Goal: Information Seeking & Learning: Learn about a topic

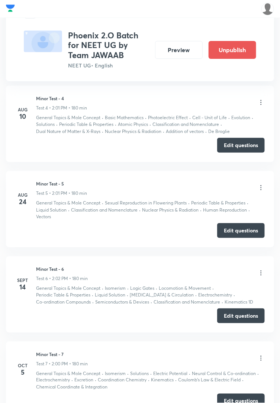
scroll to position [683, 0]
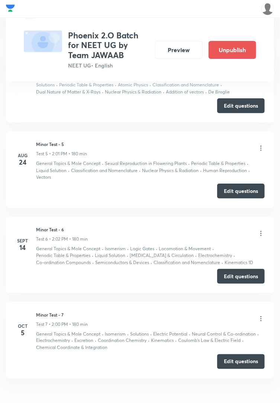
click at [186, 54] on button "Preview" at bounding box center [179, 50] width 48 height 18
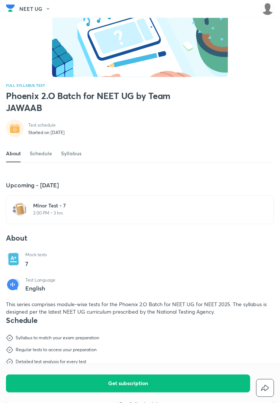
scroll to position [51, 0]
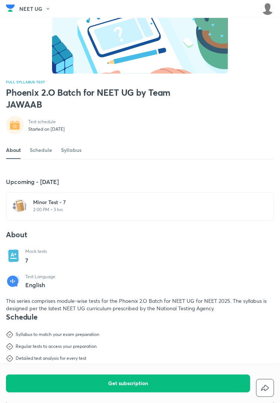
click at [186, 213] on p "2:00 PM • 3 hrs" at bounding box center [144, 210] width 223 height 6
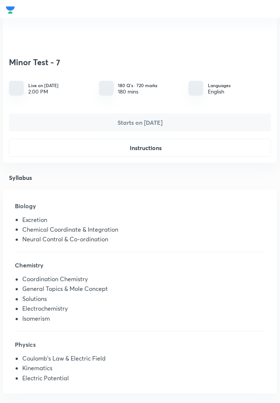
scroll to position [98, 0]
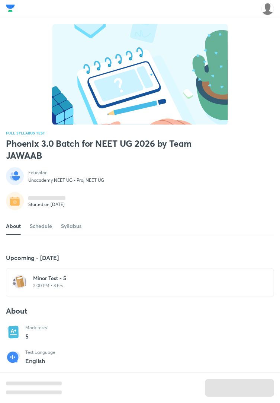
click at [147, 297] on div "Minor Test - 5 2:00 PM • 3 hrs" at bounding box center [140, 282] width 268 height 29
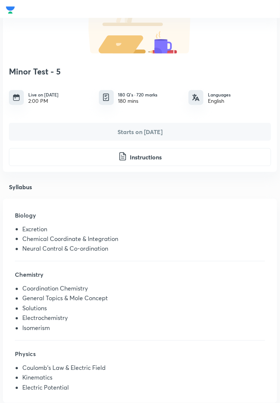
scroll to position [90, 0]
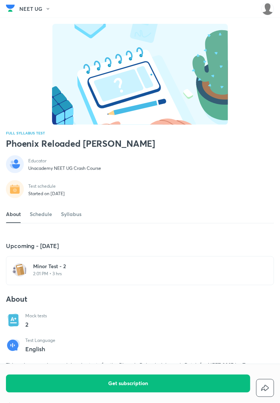
click at [150, 277] on p "2:01 PM • 3 hrs" at bounding box center [144, 274] width 223 height 6
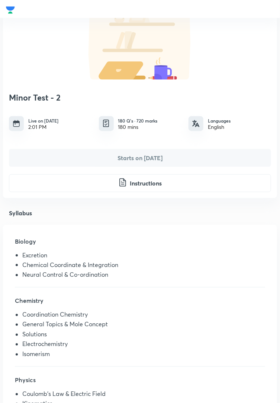
scroll to position [65, 0]
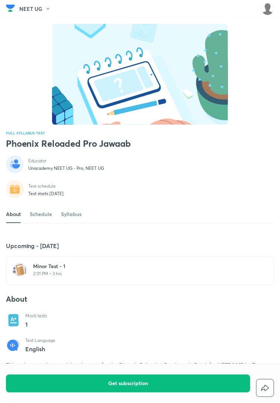
click at [115, 285] on div "Minor Test - 1 2:01 PM • 3 hrs" at bounding box center [140, 270] width 268 height 29
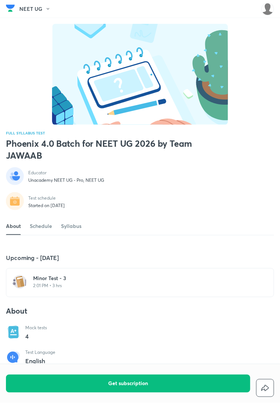
click at [185, 297] on div "Minor Test - 3 2:01 PM • 3 hrs" at bounding box center [140, 282] width 268 height 29
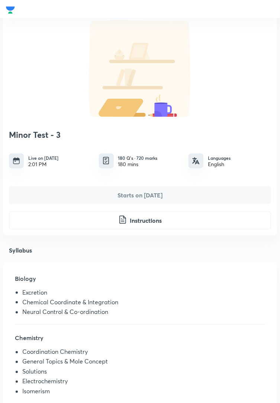
scroll to position [28, 0]
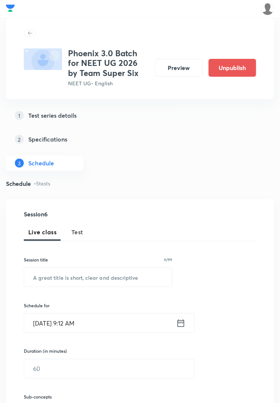
click at [170, 71] on button "Preview" at bounding box center [179, 68] width 48 height 18
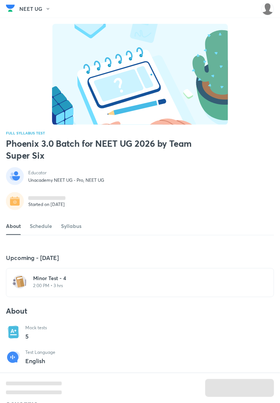
click at [197, 288] on p "2:00 PM • 3 hrs" at bounding box center [144, 285] width 223 height 6
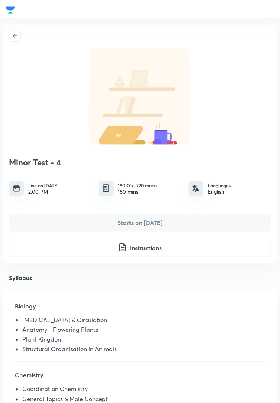
click at [15, 38] on icon "button" at bounding box center [15, 36] width 6 height 6
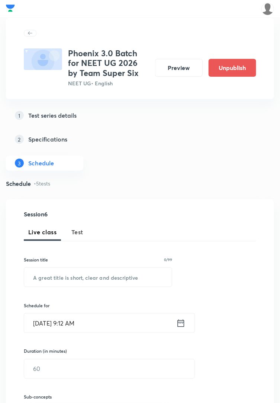
click at [173, 70] on button "Preview" at bounding box center [179, 68] width 48 height 18
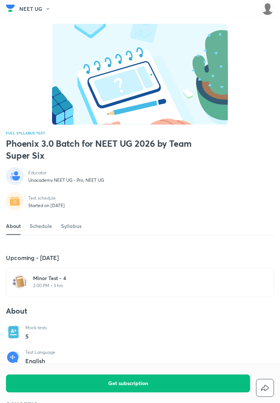
click at [189, 288] on p "2:00 PM • 3 hrs" at bounding box center [144, 285] width 223 height 6
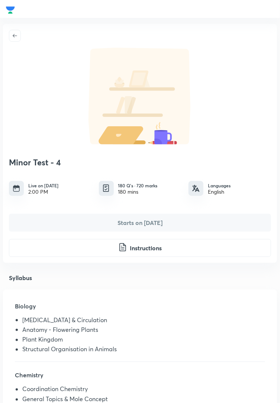
click at [229, 363] on div "Biology Body Fluids & Circulation Anatomy - Flowering Plants Plant Kingdom Stru…" at bounding box center [140, 397] width 274 height 214
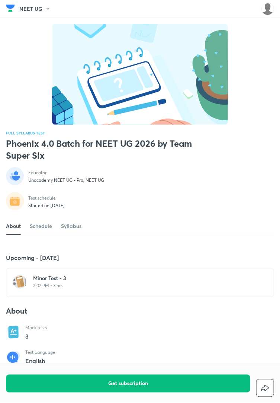
click at [200, 288] on p "2:02 PM • 3 hrs" at bounding box center [144, 285] width 223 height 6
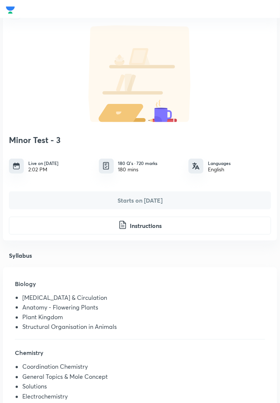
scroll to position [32, 0]
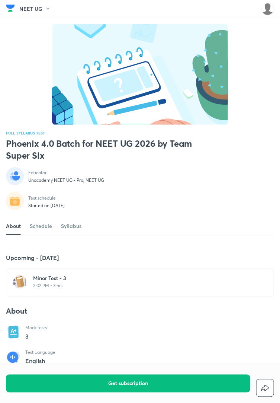
click at [206, 290] on div "[MEDICAL_DATA] - 3 2:02 PM • 3 hrs" at bounding box center [144, 282] width 223 height 16
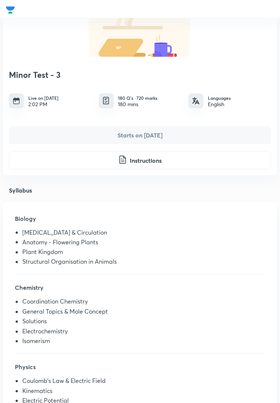
scroll to position [87, 0]
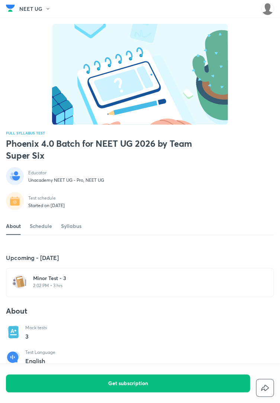
click at [188, 288] on div "Minor Test - 3 2:02 PM • 3 hrs" at bounding box center [144, 281] width 223 height 14
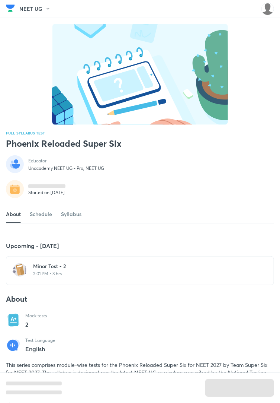
click at [181, 277] on p "2:01 PM • 3 hrs" at bounding box center [144, 274] width 223 height 6
click at [199, 277] on p "2:00 PM • 3 hrs" at bounding box center [144, 274] width 223 height 6
click at [207, 277] on p "2:02 PM • 3 hrs" at bounding box center [144, 274] width 223 height 6
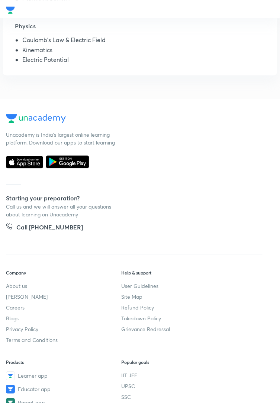
scroll to position [384, 0]
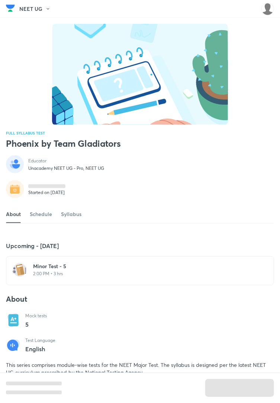
click at [200, 277] on p "2:00 PM • 3 hrs" at bounding box center [144, 274] width 223 height 6
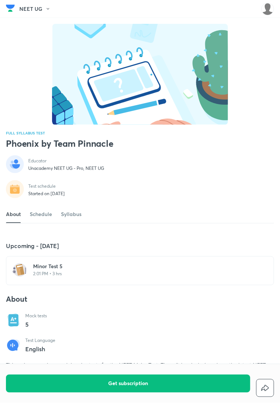
click at [200, 277] on p "2:01 PM • 3 hrs" at bounding box center [144, 274] width 223 height 6
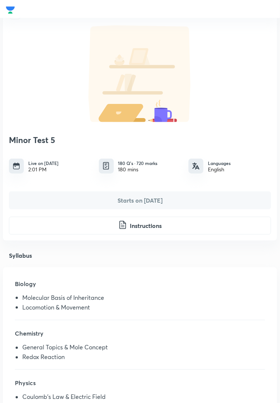
scroll to position [27, 0]
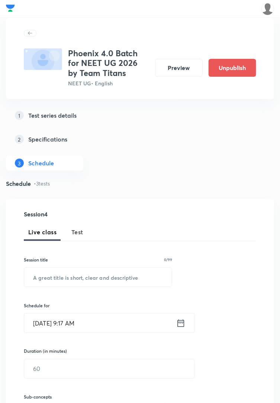
click at [173, 70] on button "Preview" at bounding box center [179, 68] width 48 height 18
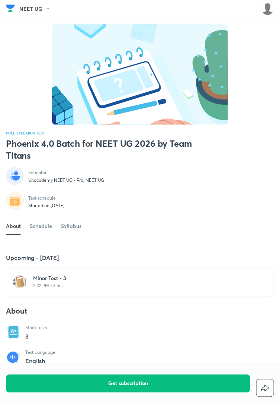
click at [176, 290] on div "[MEDICAL_DATA] - 3 2:02 PM • 3 hrs" at bounding box center [144, 282] width 223 height 16
click at [209, 297] on div "[MEDICAL_DATA] - 3 2:02 PM • 3 hrs" at bounding box center [140, 282] width 268 height 29
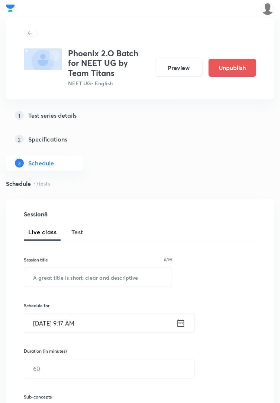
click at [172, 68] on button "Preview" at bounding box center [179, 68] width 48 height 18
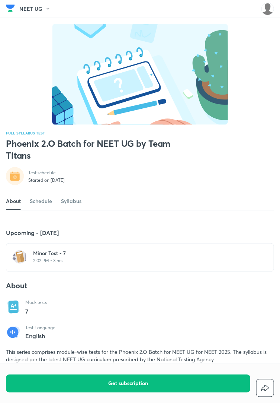
click at [202, 264] on p "2:02 PM • 3 hrs" at bounding box center [144, 261] width 223 height 6
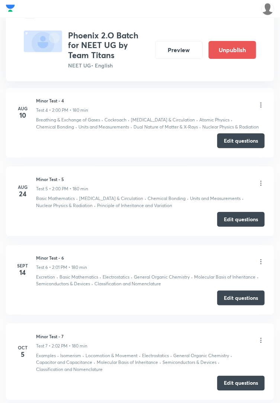
scroll to position [642, 0]
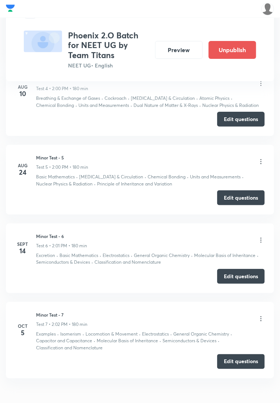
click at [261, 318] on icon at bounding box center [261, 318] width 1 height 5
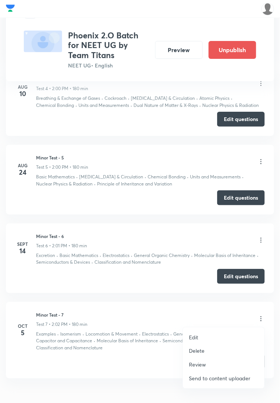
click at [192, 333] on p "Edit" at bounding box center [193, 337] width 9 height 8
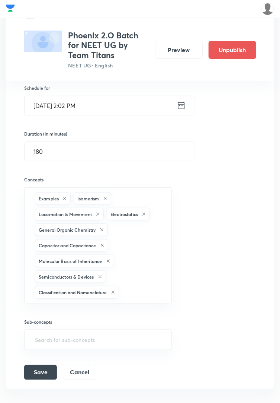
click at [65, 197] on icon at bounding box center [64, 198] width 3 height 3
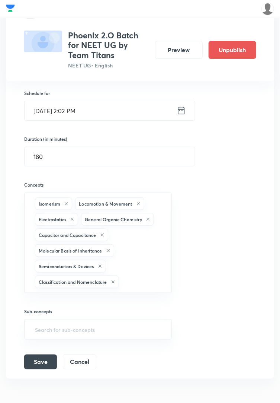
click at [36, 363] on button "Save" at bounding box center [40, 361] width 33 height 15
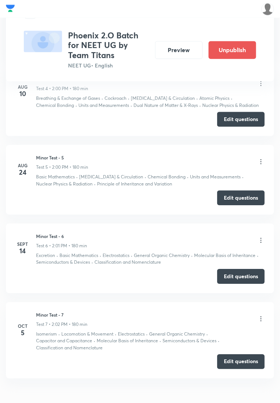
click at [179, 50] on button "Preview" at bounding box center [179, 50] width 48 height 18
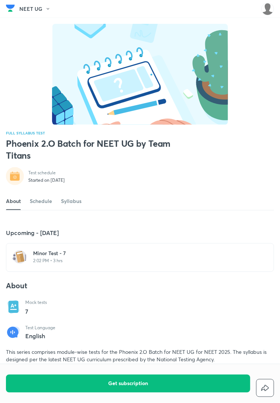
click at [216, 257] on h6 "Minor Test - 7" at bounding box center [144, 252] width 223 height 7
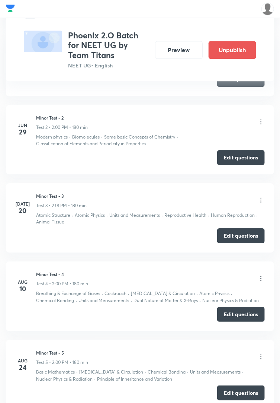
scroll to position [642, 0]
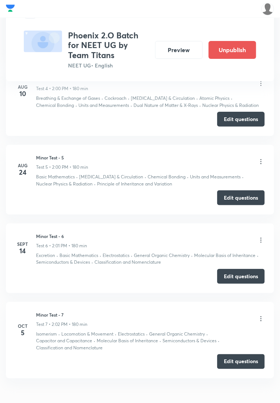
click at [241, 362] on button "Edit questions" at bounding box center [241, 361] width 48 height 15
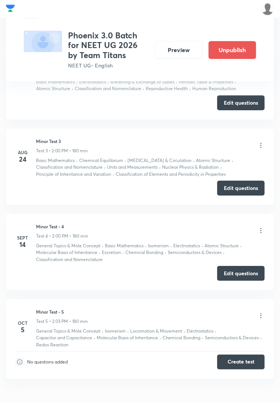
scroll to position [509, 0]
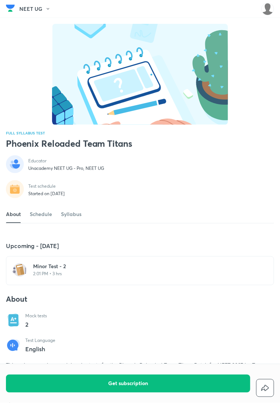
click at [199, 277] on div "Minor Test - 2 2:01 PM • 3 hrs" at bounding box center [144, 269] width 223 height 14
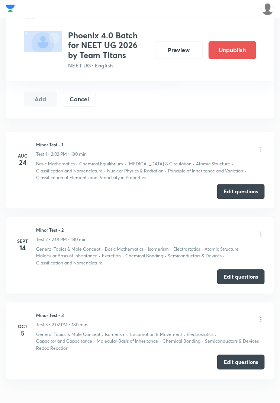
click at [179, 50] on button "Preview" at bounding box center [179, 50] width 48 height 18
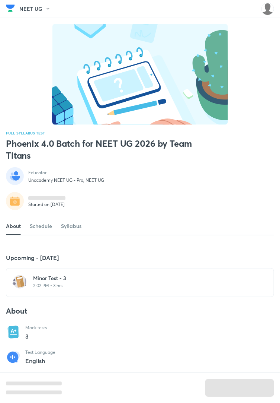
click at [191, 288] on p "2:02 PM • 3 hrs" at bounding box center [144, 285] width 223 height 6
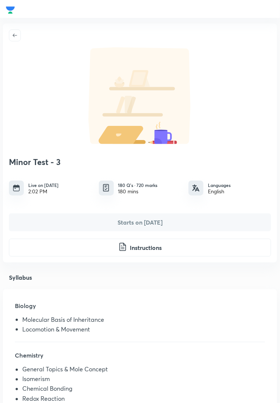
scroll to position [6, 0]
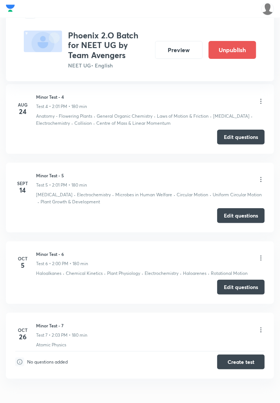
click at [182, 49] on button "Preview" at bounding box center [179, 50] width 48 height 18
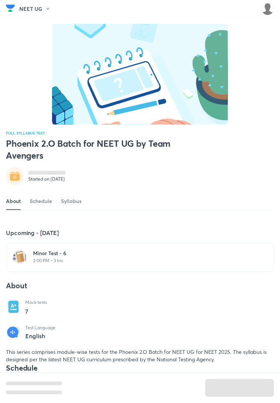
click at [199, 264] on p "2:00 PM • 3 hrs" at bounding box center [144, 261] width 223 height 6
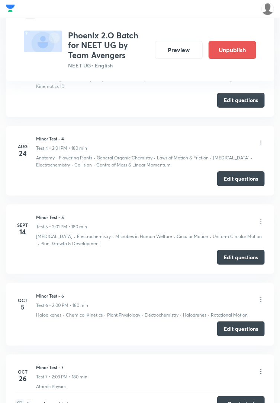
scroll to position [625, 0]
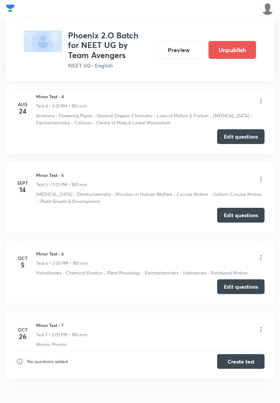
click at [242, 287] on button "Edit questions" at bounding box center [241, 286] width 48 height 15
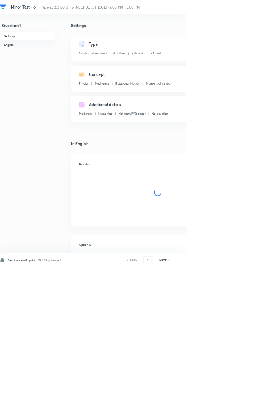
checkbox input "true"
click at [246, 396] on h6 "NEXT" at bounding box center [246, 392] width 12 height 7
type input "2"
checkbox input "false"
checkbox input "true"
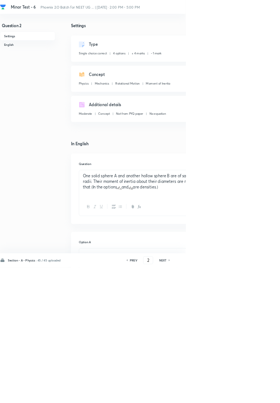
click at [248, 396] on h6 "NEXT" at bounding box center [246, 392] width 12 height 7
type input "3"
checkbox input "true"
click at [256, 394] on icon at bounding box center [256, 392] width 2 height 4
type input "4"
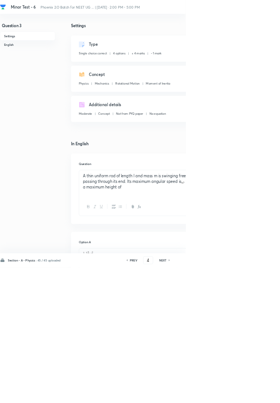
checkbox input "false"
checkbox input "true"
click at [256, 394] on icon at bounding box center [256, 392] width 2 height 4
type input "5"
checkbox input "true"
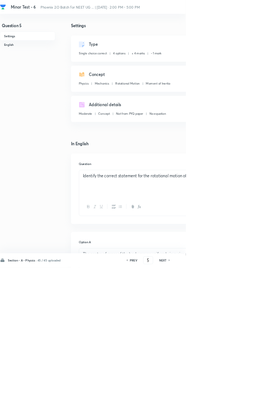
click at [256, 394] on icon at bounding box center [256, 392] width 2 height 4
type input "6"
checkbox input "false"
checkbox input "true"
click at [256, 393] on icon at bounding box center [255, 392] width 1 height 2
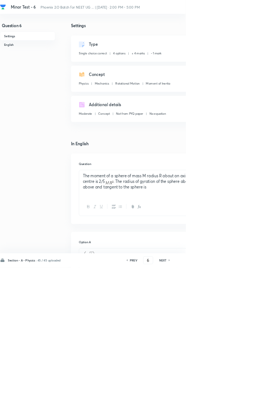
type input "7"
checkbox input "false"
checkbox input "true"
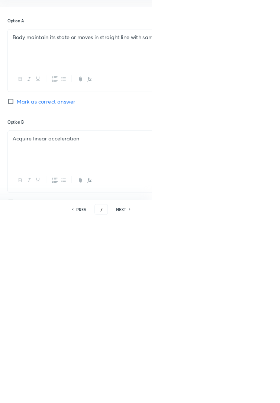
click at [280, 402] on div "Section - A - Physics · 45 / 45 uploaded PREV 7 ​ NEXT Remove Save" at bounding box center [211, 392] width 423 height 21
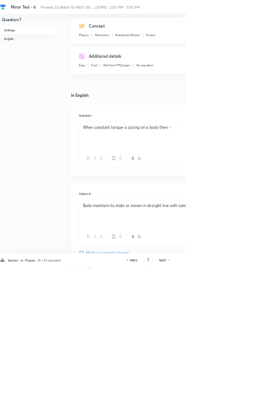
scroll to position [0, 0]
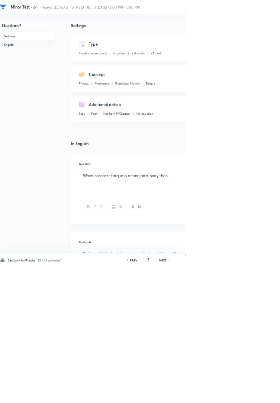
click at [247, 396] on h6 "NEXT" at bounding box center [246, 392] width 12 height 7
type input "8"
checkbox input "true"
click at [256, 394] on icon at bounding box center [256, 392] width 2 height 4
type input "9"
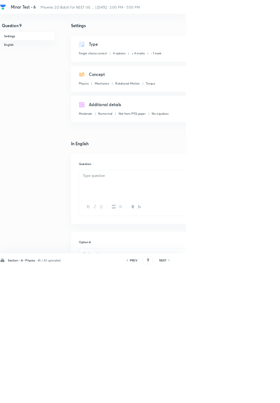
checkbox input "false"
checkbox input "true"
click at [256, 393] on icon at bounding box center [255, 392] width 1 height 2
type input "10"
checkbox input "false"
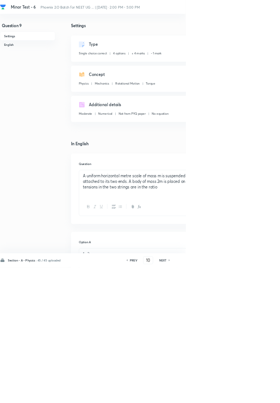
checkbox input "true"
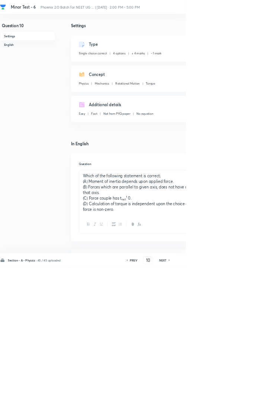
click at [256, 394] on icon at bounding box center [256, 392] width 2 height 4
type input "11"
checkbox input "false"
checkbox input "true"
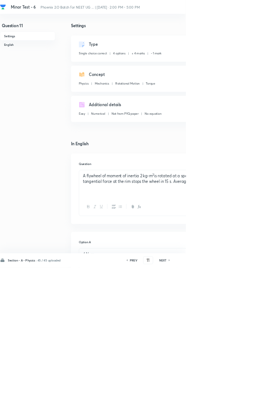
click at [256, 394] on icon at bounding box center [256, 392] width 2 height 4
type input "12"
checkbox input "false"
checkbox input "true"
click at [256, 394] on icon at bounding box center [256, 392] width 2 height 4
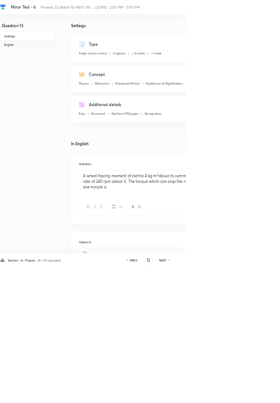
type input "13"
checkbox input "false"
checkbox input "true"
click at [256, 394] on icon at bounding box center [256, 392] width 2 height 4
type input "14"
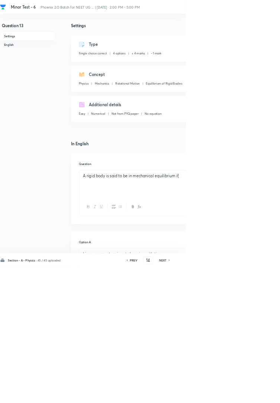
checkbox input "false"
checkbox input "true"
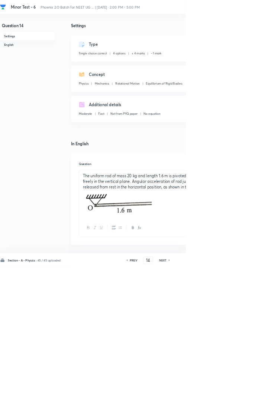
click at [256, 394] on icon at bounding box center [256, 392] width 2 height 4
type input "15"
checkbox input "false"
checkbox input "true"
click at [256, 394] on icon at bounding box center [256, 392] width 2 height 4
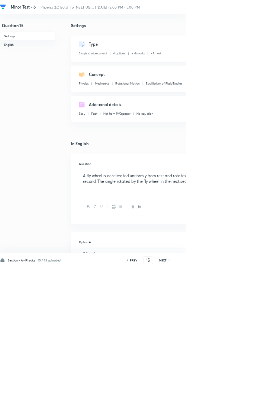
type input "16"
checkbox input "false"
checkbox input "true"
click at [256, 394] on icon at bounding box center [256, 392] width 2 height 4
type input "17"
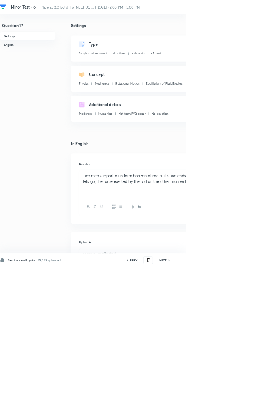
checkbox input "true"
click at [256, 393] on icon at bounding box center [255, 392] width 1 height 2
type input "18"
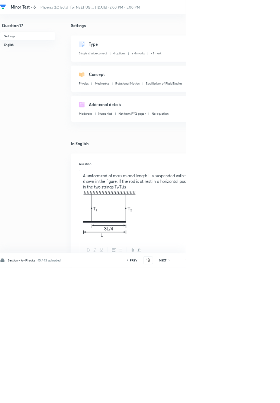
checkbox input "false"
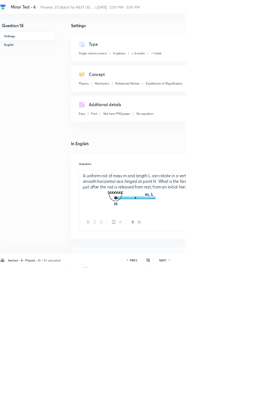
checkbox input "true"
click at [253, 398] on div "PREV 18 ​ NEXT" at bounding box center [224, 392] width 96 height 12
click at [256, 394] on icon at bounding box center [256, 392] width 2 height 4
type input "19"
checkbox input "false"
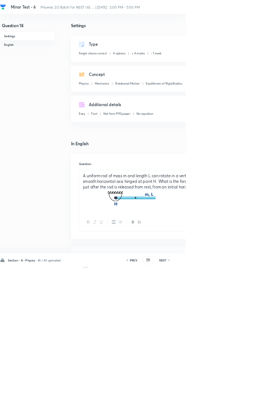
checkbox input "true"
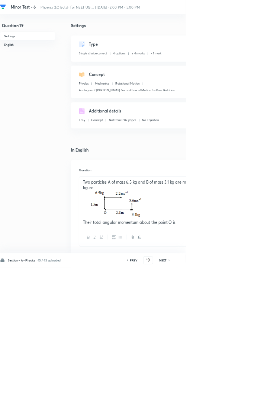
click at [256, 394] on icon at bounding box center [256, 392] width 2 height 4
type input "20"
checkbox input "false"
checkbox input "true"
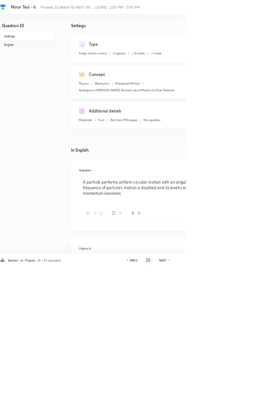
click at [256, 393] on icon at bounding box center [255, 392] width 1 height 2
type input "21"
checkbox input "false"
checkbox input "true"
click at [256, 394] on icon at bounding box center [256, 392] width 2 height 4
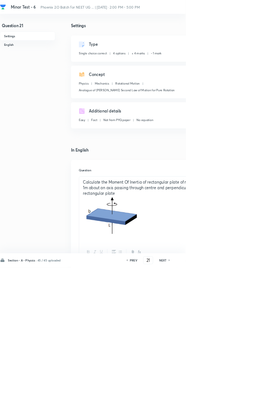
type input "22"
checkbox input "false"
checkbox input "true"
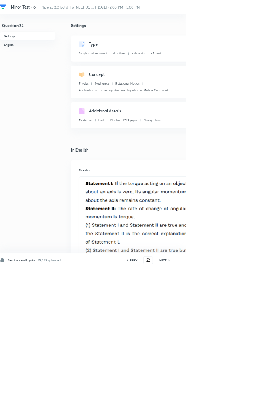
click at [256, 394] on icon at bounding box center [256, 392] width 2 height 4
type input "23"
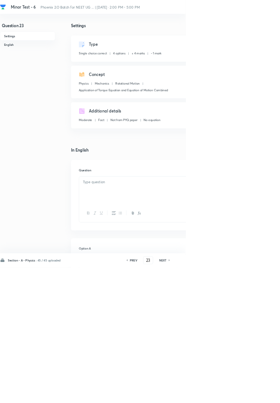
checkbox input "true"
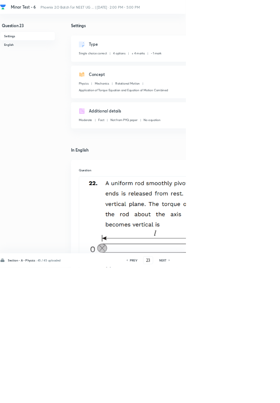
click at [256, 394] on icon at bounding box center [256, 392] width 2 height 4
type input "24"
checkbox input "false"
checkbox input "true"
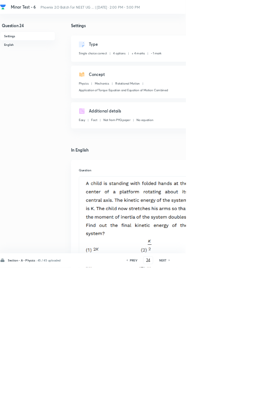
click at [256, 393] on icon at bounding box center [255, 392] width 1 height 2
type input "25"
checkbox input "false"
checkbox input "true"
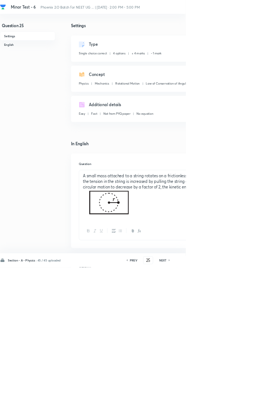
click at [256, 393] on icon at bounding box center [255, 392] width 1 height 2
type input "26"
checkbox input "false"
checkbox input "true"
click at [256, 393] on icon at bounding box center [255, 392] width 1 height 2
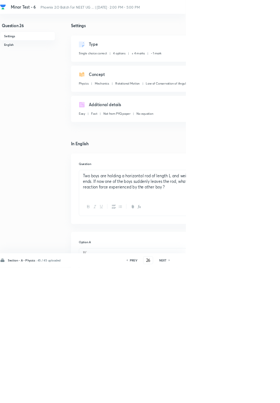
type input "27"
checkbox input "false"
checkbox input "true"
click at [256, 393] on icon at bounding box center [255, 392] width 1 height 2
type input "28"
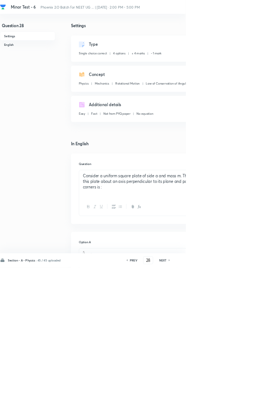
checkbox input "false"
checkbox input "true"
click at [256, 394] on icon at bounding box center [256, 392] width 2 height 4
type input "29"
checkbox input "false"
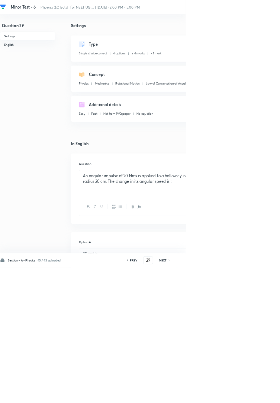
checkbox input "true"
click at [256, 394] on icon at bounding box center [256, 392] width 2 height 4
type input "30"
checkbox input "true"
click at [256, 394] on icon at bounding box center [256, 392] width 2 height 4
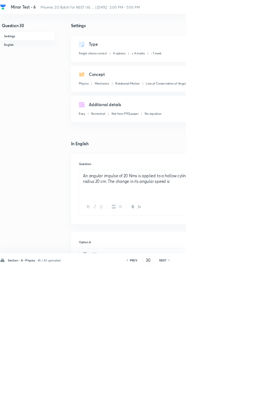
type input "31"
checkbox input "false"
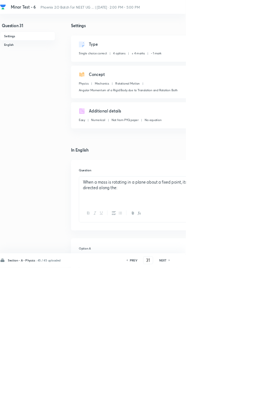
checkbox input "true"
click at [257, 394] on icon at bounding box center [256, 392] width 2 height 4
type input "32"
checkbox input "false"
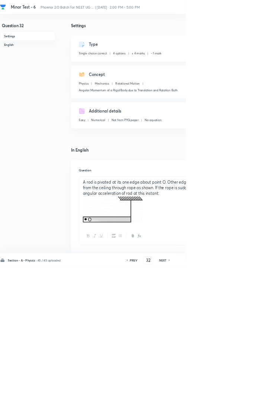
checkbox input "true"
click at [256, 393] on icon at bounding box center [255, 392] width 1 height 2
type input "33"
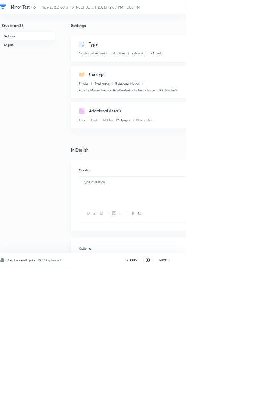
checkbox input "false"
checkbox input "true"
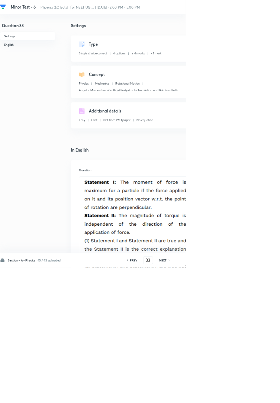
click at [256, 394] on icon at bounding box center [256, 392] width 2 height 4
type input "34"
checkbox input "true"
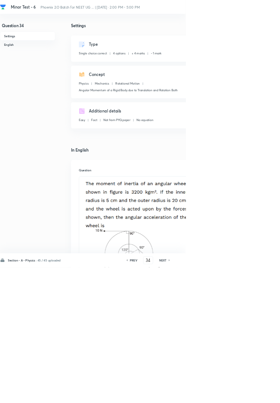
click at [256, 394] on icon at bounding box center [256, 392] width 2 height 4
type input "35"
checkbox input "false"
checkbox input "true"
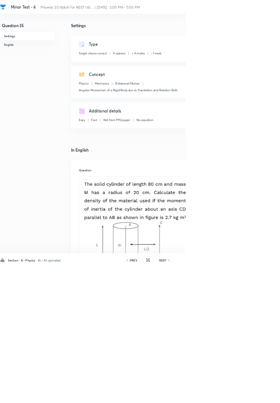
click at [256, 393] on icon at bounding box center [255, 392] width 1 height 2
type input "36"
checkbox input "true"
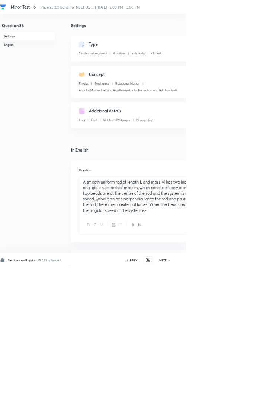
click at [256, 394] on icon at bounding box center [256, 392] width 2 height 4
type input "37"
checkbox input "false"
checkbox input "true"
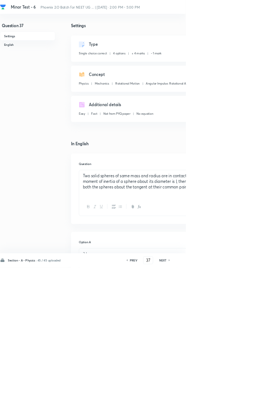
click at [256, 394] on icon at bounding box center [256, 392] width 2 height 4
type input "38"
checkbox input "false"
checkbox input "true"
click at [256, 394] on icon at bounding box center [256, 392] width 2 height 4
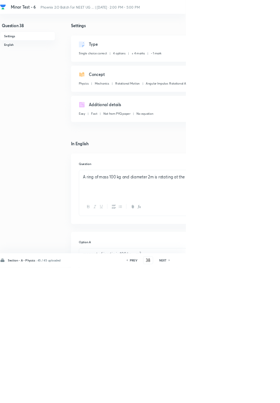
type input "39"
checkbox input "false"
checkbox input "true"
click at [256, 394] on icon at bounding box center [256, 392] width 2 height 4
type input "40"
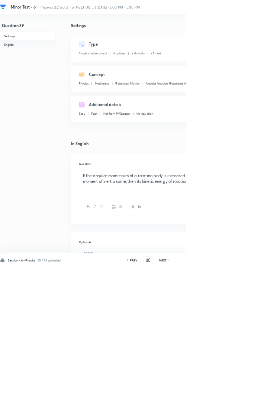
checkbox input "false"
checkbox input "true"
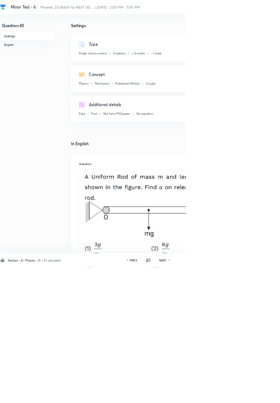
click at [256, 393] on icon at bounding box center [255, 392] width 1 height 2
type input "41"
checkbox input "false"
checkbox input "true"
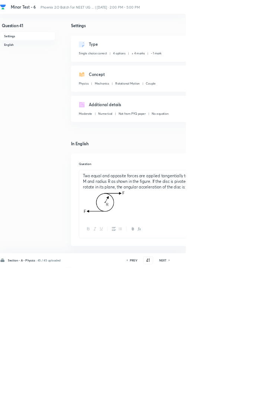
click at [256, 394] on icon at bounding box center [256, 392] width 2 height 4
type input "42"
checkbox input "true"
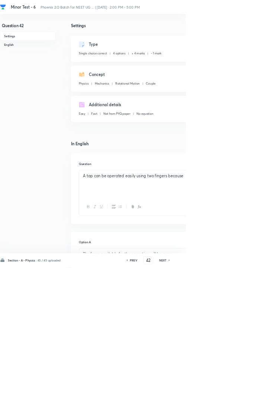
click at [256, 394] on icon at bounding box center [256, 392] width 2 height 4
type input "43"
checkbox input "false"
checkbox input "true"
click at [256, 394] on icon at bounding box center [256, 392] width 2 height 4
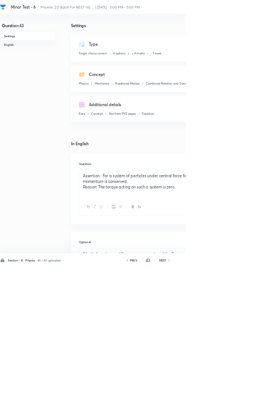
type input "44"
checkbox input "true"
click at [256, 394] on icon at bounding box center [256, 392] width 2 height 4
type input "45"
checkbox input "false"
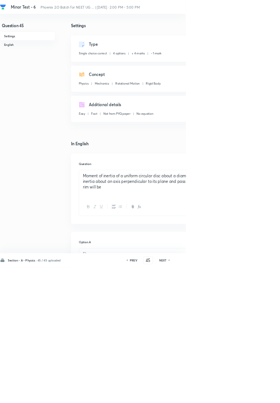
checkbox input "true"
click at [256, 393] on icon at bounding box center [255, 392] width 1 height 2
type input "46"
checkbox input "false"
checkbox input "true"
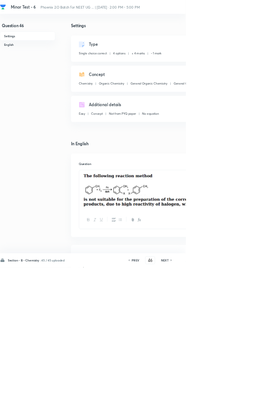
click at [258, 394] on icon at bounding box center [259, 392] width 2 height 4
type input "47"
checkbox input "false"
checkbox input "true"
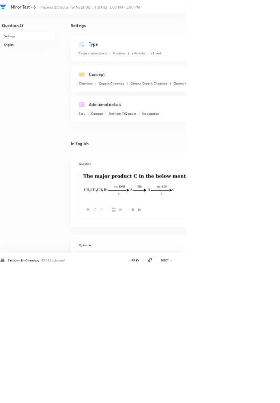
click at [259, 394] on icon at bounding box center [259, 392] width 2 height 4
type input "48"
checkbox input "false"
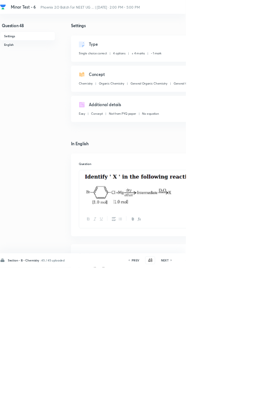
checkbox input "true"
click at [259, 394] on icon at bounding box center [259, 392] width 2 height 4
type input "49"
checkbox input "false"
checkbox input "true"
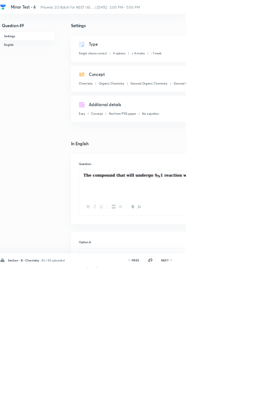
click at [259, 393] on icon at bounding box center [258, 392] width 1 height 2
type input "50"
checkbox input "true"
click at [259, 394] on icon at bounding box center [259, 392] width 2 height 4
type input "51"
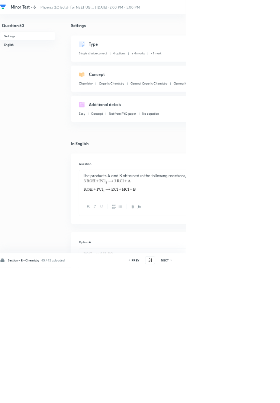
checkbox input "false"
checkbox input "true"
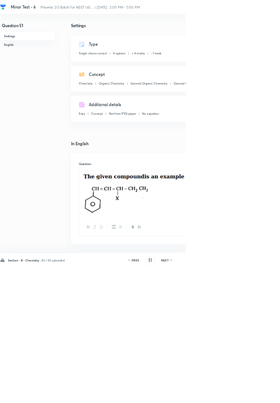
click at [259, 394] on icon at bounding box center [259, 392] width 2 height 4
type input "52"
checkbox input "false"
checkbox input "true"
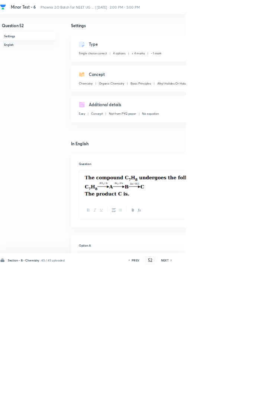
click at [259, 393] on icon at bounding box center [258, 392] width 1 height 2
type input "53"
checkbox input "false"
checkbox input "true"
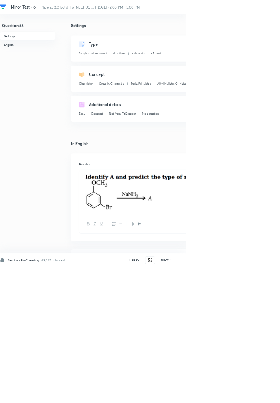
click at [259, 393] on icon at bounding box center [258, 392] width 1 height 2
type input "54"
checkbox input "false"
checkbox input "true"
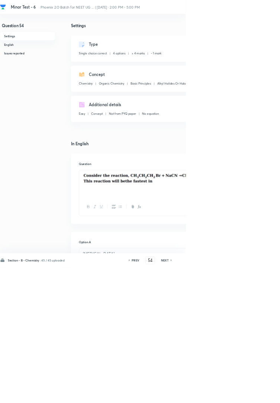
click at [259, 393] on icon at bounding box center [258, 392] width 1 height 2
type input "55"
checkbox input "false"
checkbox input "true"
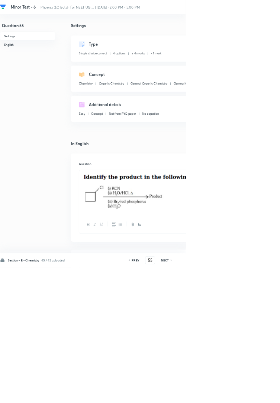
click at [259, 393] on icon at bounding box center [258, 392] width 1 height 2
type input "56"
checkbox input "false"
checkbox input "true"
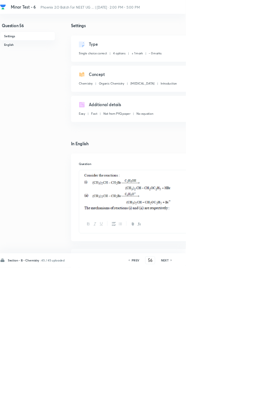
click at [259, 393] on icon at bounding box center [258, 392] width 1 height 2
type input "57"
checkbox input "false"
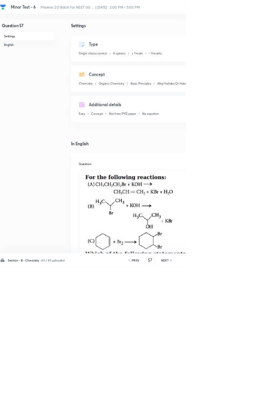
checkbox input "true"
click at [207, 396] on h6 "PREV" at bounding box center [205, 392] width 12 height 7
type input "56"
checkbox input "false"
checkbox input "true"
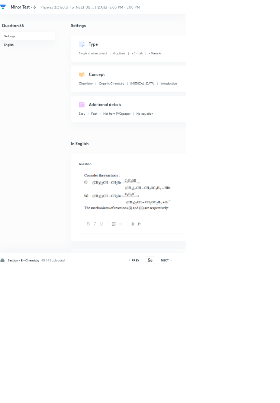
click at [207, 396] on h6 "PREV" at bounding box center [205, 392] width 12 height 7
type input "55"
checkbox input "false"
checkbox input "true"
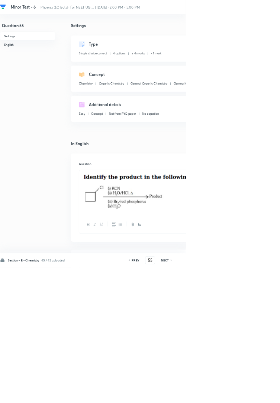
click at [253, 396] on h6 "NEXT" at bounding box center [249, 392] width 12 height 7
type input "56"
checkbox input "false"
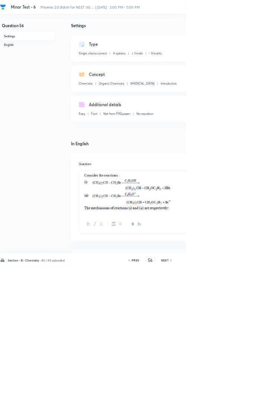
checkbox input "true"
click at [259, 394] on icon at bounding box center [259, 392] width 2 height 4
type input "57"
checkbox input "false"
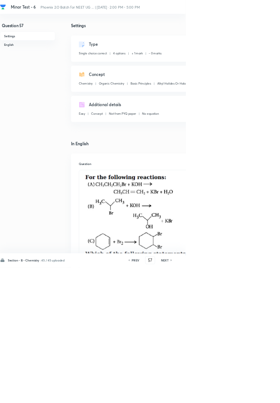
checkbox input "true"
click at [259, 393] on icon at bounding box center [258, 392] width 1 height 2
type input "58"
checkbox input "false"
checkbox input "true"
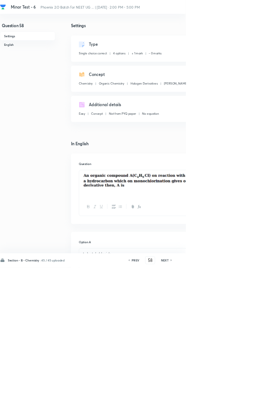
click at [259, 393] on icon at bounding box center [258, 392] width 1 height 2
type input "59"
checkbox input "false"
checkbox input "true"
click at [258, 394] on icon at bounding box center [259, 392] width 2 height 4
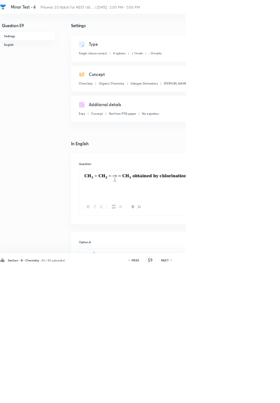
type input "60"
checkbox input "true"
click at [259, 394] on icon at bounding box center [259, 392] width 2 height 4
type input "61"
checkbox input "false"
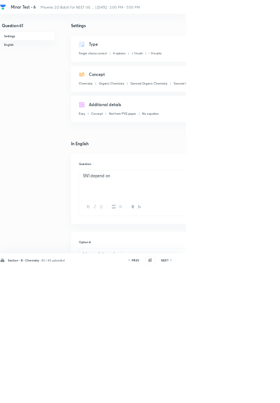
checkbox input "true"
click at [259, 394] on icon at bounding box center [259, 392] width 2 height 4
type input "62"
checkbox input "false"
checkbox input "true"
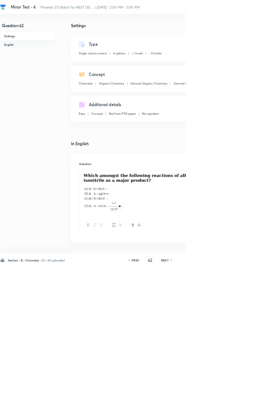
click at [259, 393] on icon at bounding box center [258, 392] width 1 height 2
type input "63"
checkbox input "false"
checkbox input "true"
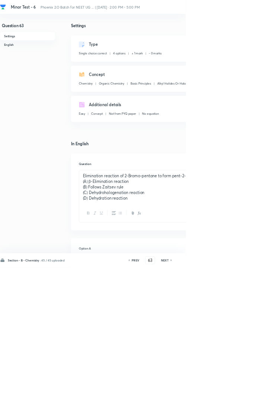
click at [259, 393] on icon at bounding box center [258, 392] width 1 height 2
type input "64"
checkbox input "true"
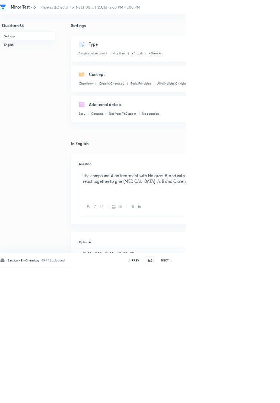
click at [259, 393] on icon at bounding box center [258, 392] width 1 height 2
type input "65"
checkbox input "true"
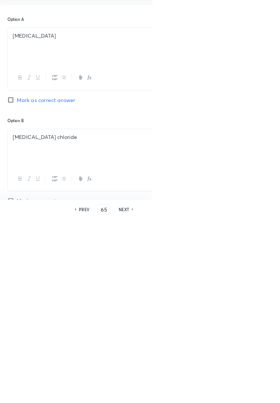
click at [280, 402] on div "Section - B - Chemistry · 45 / 45 uploaded PREV 65 ​ NEXT Remove Save" at bounding box center [211, 392] width 423 height 21
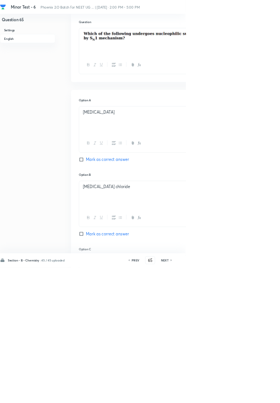
scroll to position [0, 0]
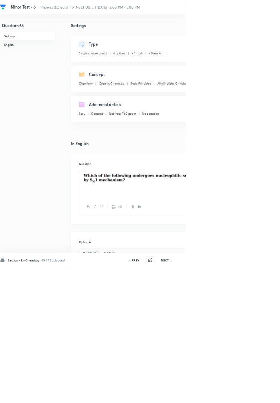
click at [255, 396] on h6 "NEXT" at bounding box center [249, 392] width 12 height 7
type input "66"
checkbox input "false"
checkbox input "true"
click at [259, 394] on icon at bounding box center [259, 392] width 2 height 4
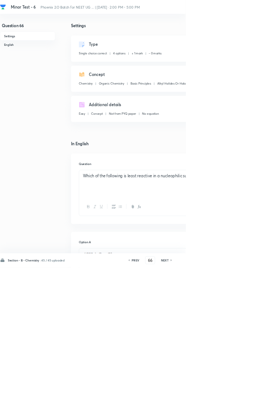
type input "67"
checkbox input "false"
checkbox input "true"
click at [259, 394] on icon at bounding box center [259, 392] width 2 height 4
type input "68"
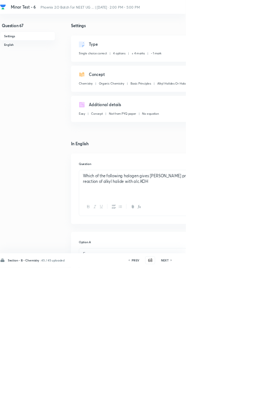
checkbox input "false"
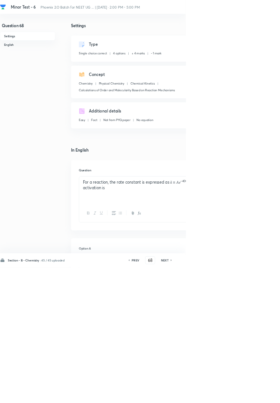
checkbox input "true"
click at [204, 396] on h6 "PREV" at bounding box center [205, 392] width 12 height 7
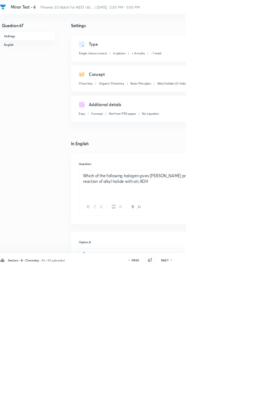
click at [196, 394] on icon at bounding box center [195, 392] width 2 height 4
click at [205, 396] on h6 "PREV" at bounding box center [205, 392] width 12 height 7
click at [208, 396] on h6 "PREV" at bounding box center [205, 392] width 12 height 7
click at [209, 396] on h6 "PREV" at bounding box center [205, 392] width 12 height 7
click at [203, 396] on h6 "PREV" at bounding box center [205, 392] width 12 height 7
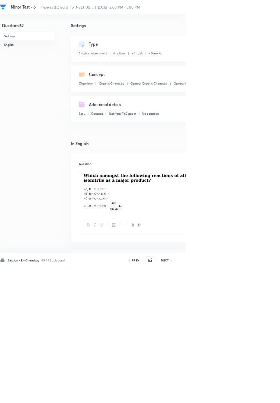
click at [204, 396] on h6 "PREV" at bounding box center [205, 392] width 12 height 7
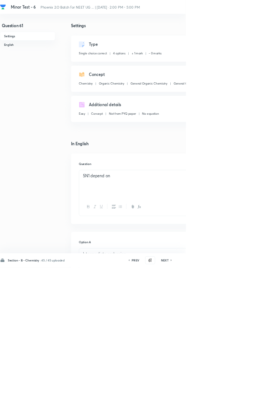
click at [203, 396] on h6 "PREV" at bounding box center [205, 392] width 12 height 7
click at [207, 396] on h6 "PREV" at bounding box center [205, 392] width 12 height 7
click at [209, 396] on h6 "PREV" at bounding box center [205, 392] width 12 height 7
click at [202, 396] on h6 "PREV" at bounding box center [205, 392] width 12 height 7
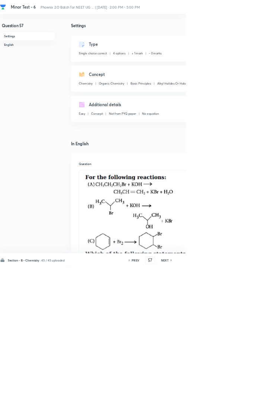
click at [204, 396] on h6 "PREV" at bounding box center [205, 392] width 12 height 7
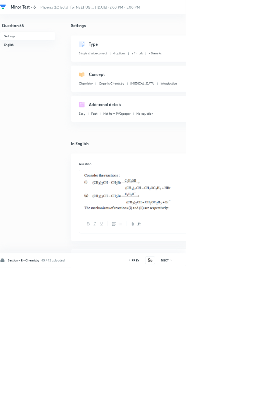
click at [205, 396] on h6 "PREV" at bounding box center [205, 392] width 12 height 7
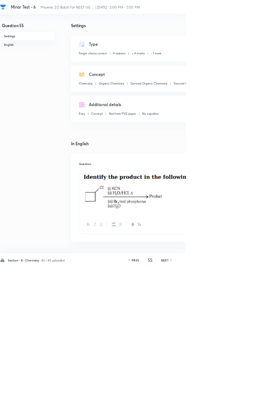
click at [252, 396] on h6 "NEXT" at bounding box center [249, 392] width 12 height 7
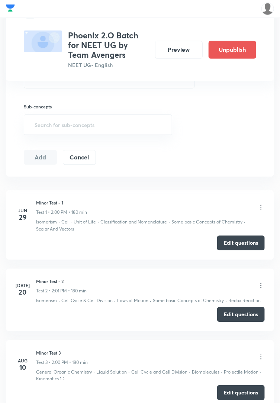
scroll to position [283, 0]
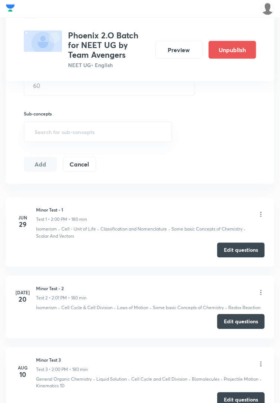
click at [181, 49] on button "Preview" at bounding box center [179, 50] width 48 height 18
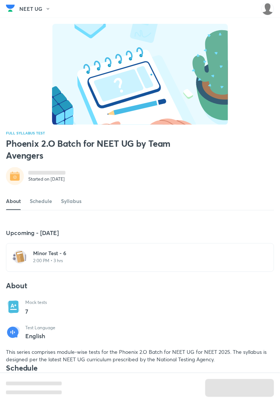
click at [184, 264] on p "2:00 PM • 3 hrs" at bounding box center [144, 261] width 223 height 6
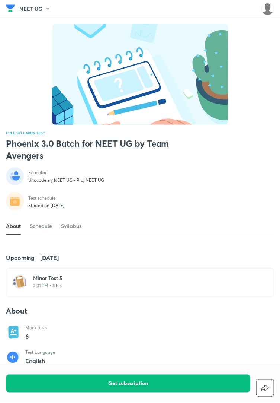
click at [171, 290] on div "[MEDICAL_DATA] 5 2:01 PM • 3 hrs" at bounding box center [144, 282] width 223 height 16
click at [197, 288] on p "2:01 PM • 3 hrs" at bounding box center [144, 285] width 223 height 6
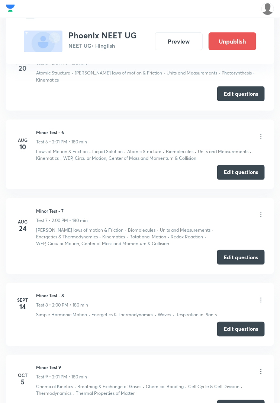
scroll to position [768, 0]
